Goal: Task Accomplishment & Management: Manage account settings

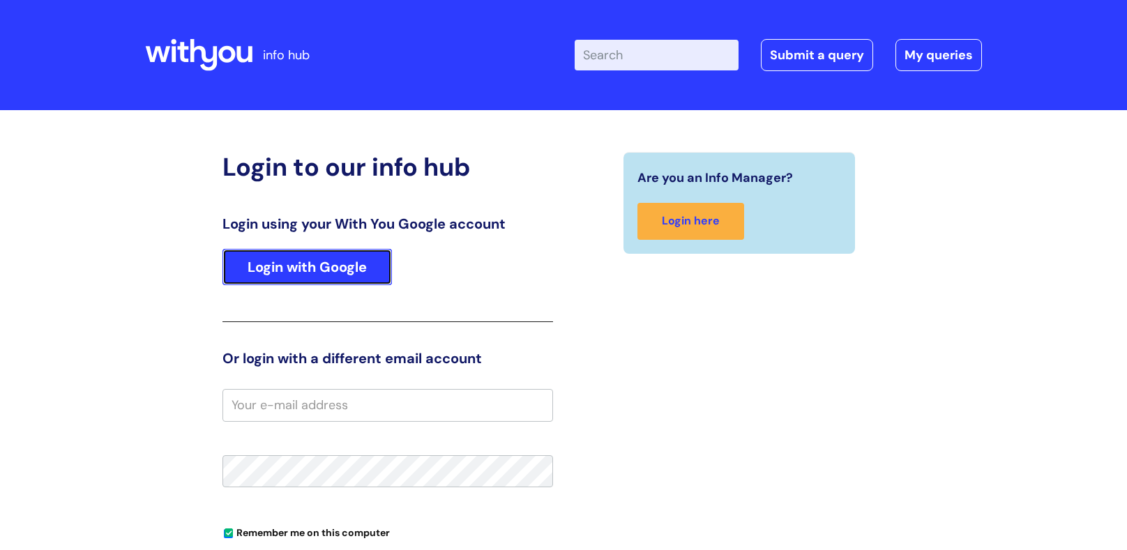
click at [317, 261] on link "Login with Google" at bounding box center [306, 267] width 169 height 36
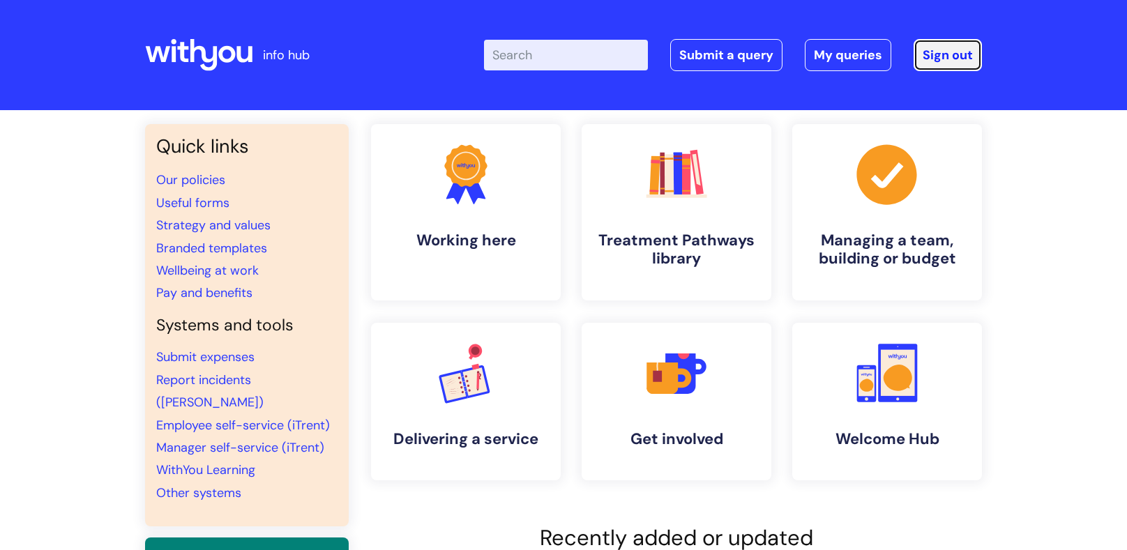
click at [941, 63] on link "Sign out" at bounding box center [947, 55] width 68 height 32
